Goal: Task Accomplishment & Management: Use online tool/utility

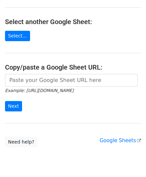
scroll to position [67, 0]
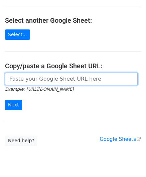
drag, startPoint x: 34, startPoint y: 78, endPoint x: 31, endPoint y: 75, distance: 4.3
click at [34, 78] on input "url" at bounding box center [71, 79] width 133 height 13
paste input "https://docs.google.com/spreadsheets/d/1qjCFVa-05buhFcYJuT2WZlyUR3I3swT0oH3fUCh…"
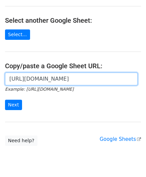
scroll to position [0, 142]
type input "https://docs.google.com/spreadsheets/d/1qjCFVa-05buhFcYJuT2WZlyUR3I3swT0oH3fUCh…"
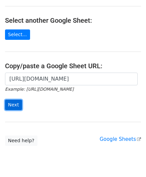
scroll to position [0, 0]
click at [12, 105] on input "Next" at bounding box center [13, 105] width 17 height 10
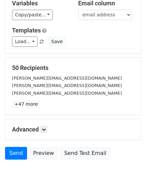
scroll to position [82, 0]
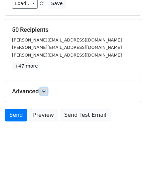
click at [46, 89] on icon at bounding box center [44, 91] width 4 height 4
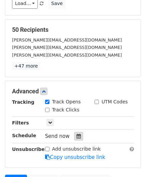
click at [77, 134] on icon at bounding box center [79, 136] width 4 height 5
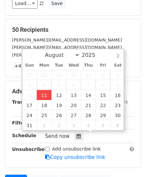
type input "[DATE] 12:00"
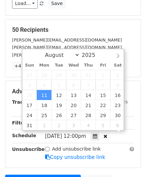
scroll to position [0, 0]
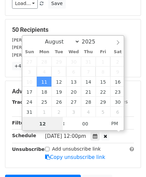
type input "2"
drag, startPoint x: 45, startPoint y: 123, endPoint x: 25, endPoint y: 127, distance: 20.7
click at [26, 127] on input "2" at bounding box center [42, 123] width 41 height 13
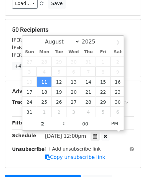
type input "[DATE] 14:00"
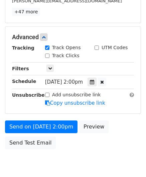
scroll to position [163, 0]
